Goal: Navigation & Orientation: Find specific page/section

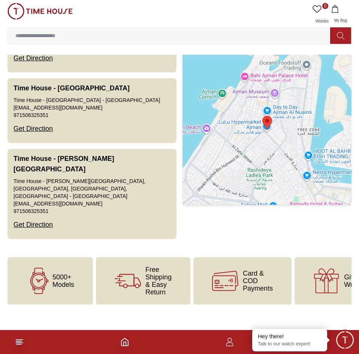
scroll to position [1579, 0]
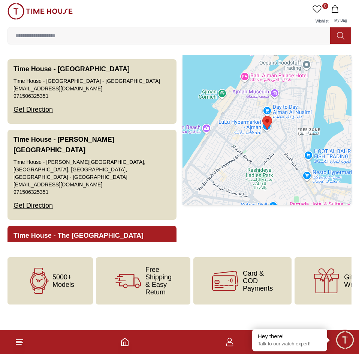
click at [127, 225] on button "Time House - The Dubai Mall Shop TDM-SF-MLB 039, [GEOGRAPHIC_DATA], [GEOGRAPHIC…" at bounding box center [91, 264] width 169 height 79
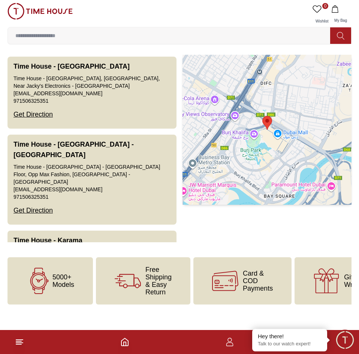
scroll to position [1017, 0]
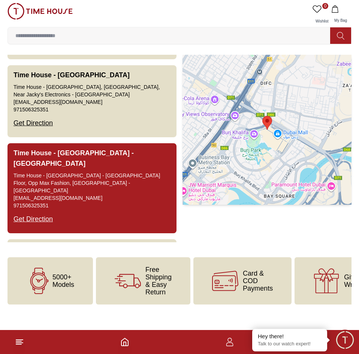
click at [123, 178] on button "Time House - [GEOGRAPHIC_DATA] - [GEOGRAPHIC_DATA] - [GEOGRAPHIC_DATA] - [GEOGR…" at bounding box center [91, 188] width 169 height 90
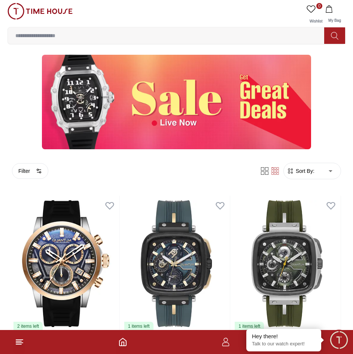
click at [309, 167] on span "Sort By:" at bounding box center [304, 170] width 20 height 7
click at [310, 172] on span "Sort By:" at bounding box center [304, 170] width 20 height 7
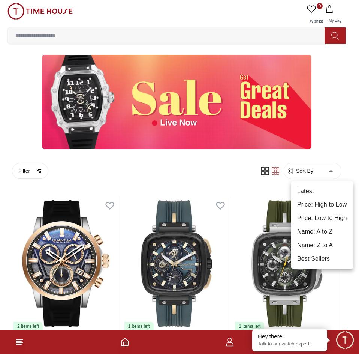
click at [339, 137] on div at bounding box center [179, 177] width 359 height 354
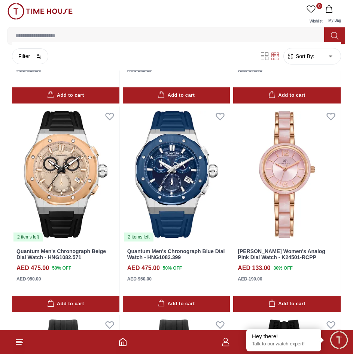
scroll to position [749, 0]
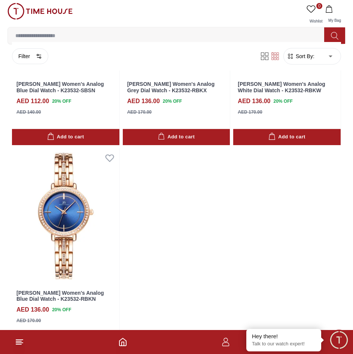
scroll to position [2756, 0]
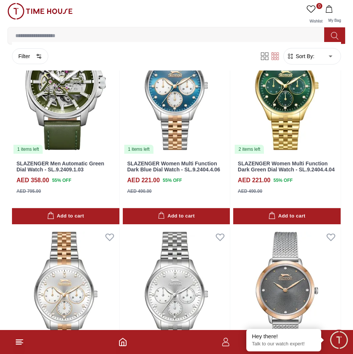
scroll to position [3543, 0]
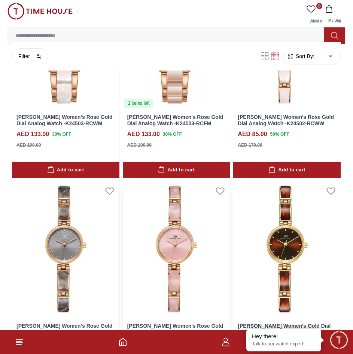
scroll to position [4866, 0]
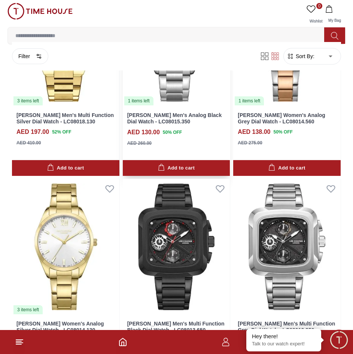
scroll to position [7183, 0]
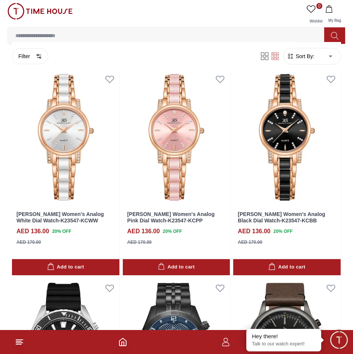
scroll to position [9281, 0]
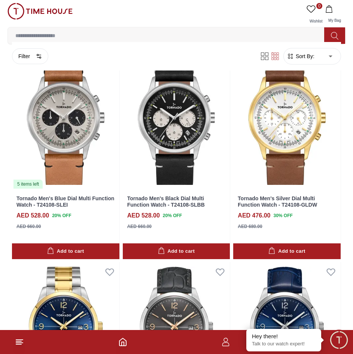
scroll to position [9742, 0]
